Goal: Find specific page/section: Find specific page/section

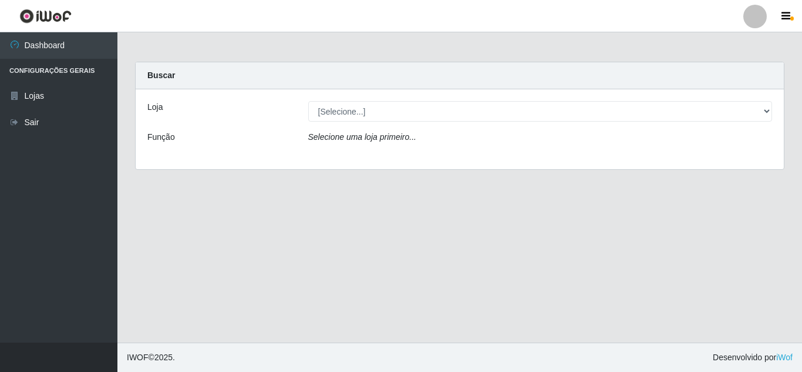
click at [262, 106] on div "Loja" at bounding box center [219, 111] width 161 height 21
click at [362, 93] on div "Loja [Selecione...] Queiroz Atacadão - Mossoró Função Selecione uma loja primei…" at bounding box center [460, 129] width 648 height 80
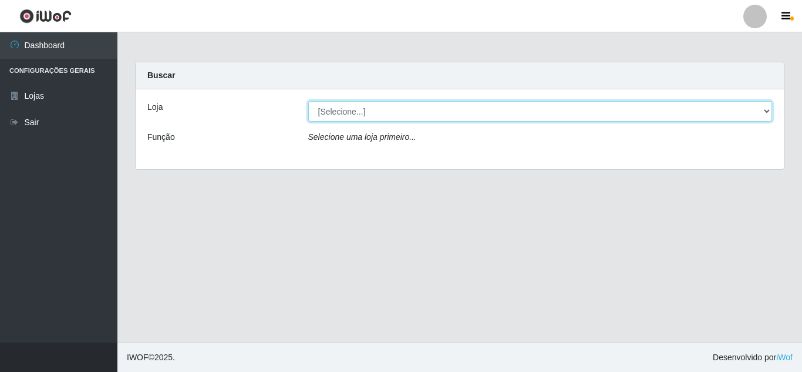
drag, startPoint x: 361, startPoint y: 104, endPoint x: 359, endPoint y: 114, distance: 10.3
click at [361, 104] on select "[Selecione...] Queiroz Atacadão - [GEOGRAPHIC_DATA]" at bounding box center [540, 111] width 464 height 21
select select "225"
click at [308, 101] on select "[Selecione...] Queiroz Atacadão - [GEOGRAPHIC_DATA]" at bounding box center [540, 111] width 464 height 21
